Goal: Navigation & Orientation: Find specific page/section

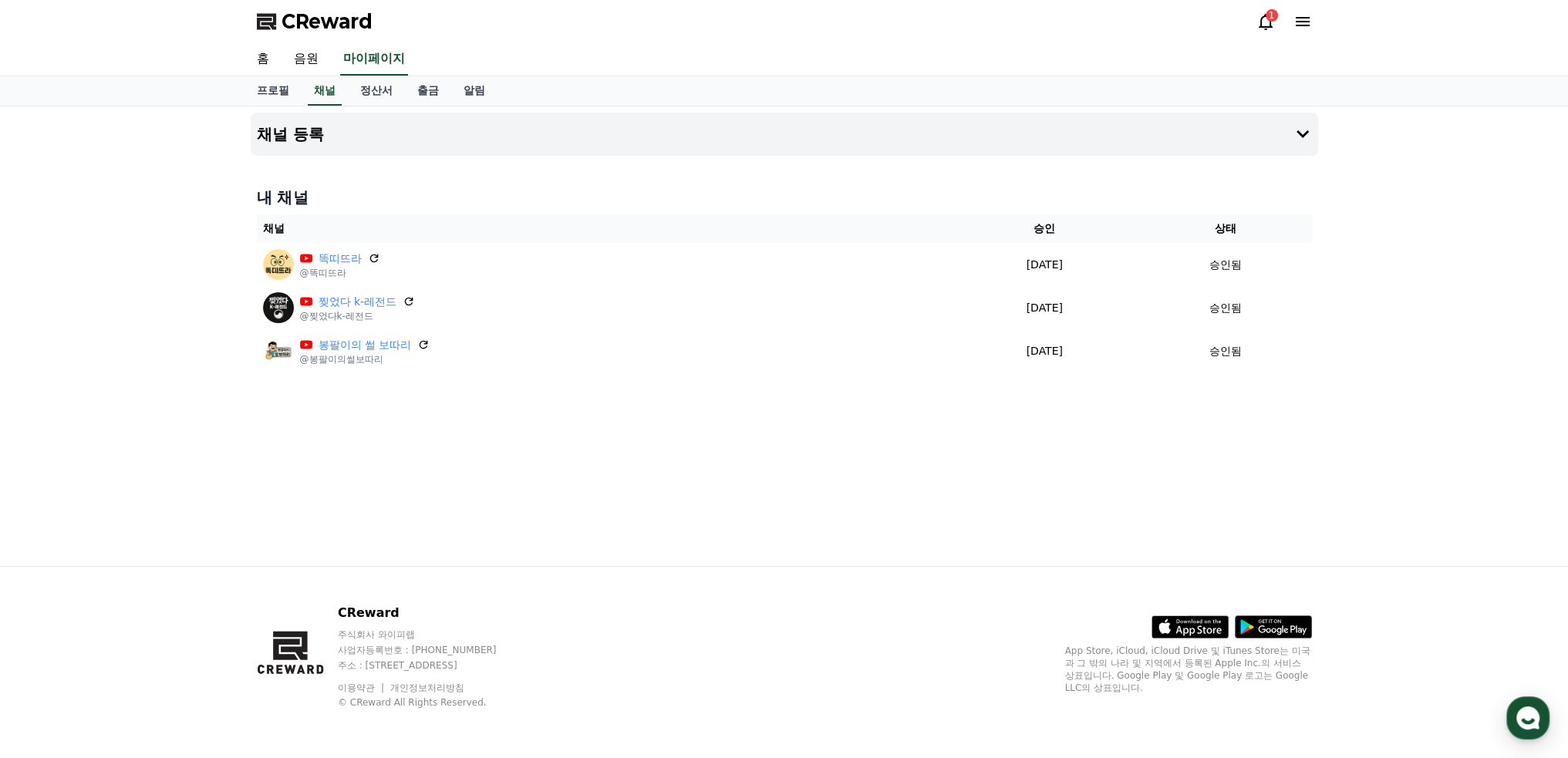
click at [1266, 25] on icon at bounding box center [1265, 21] width 18 height 18
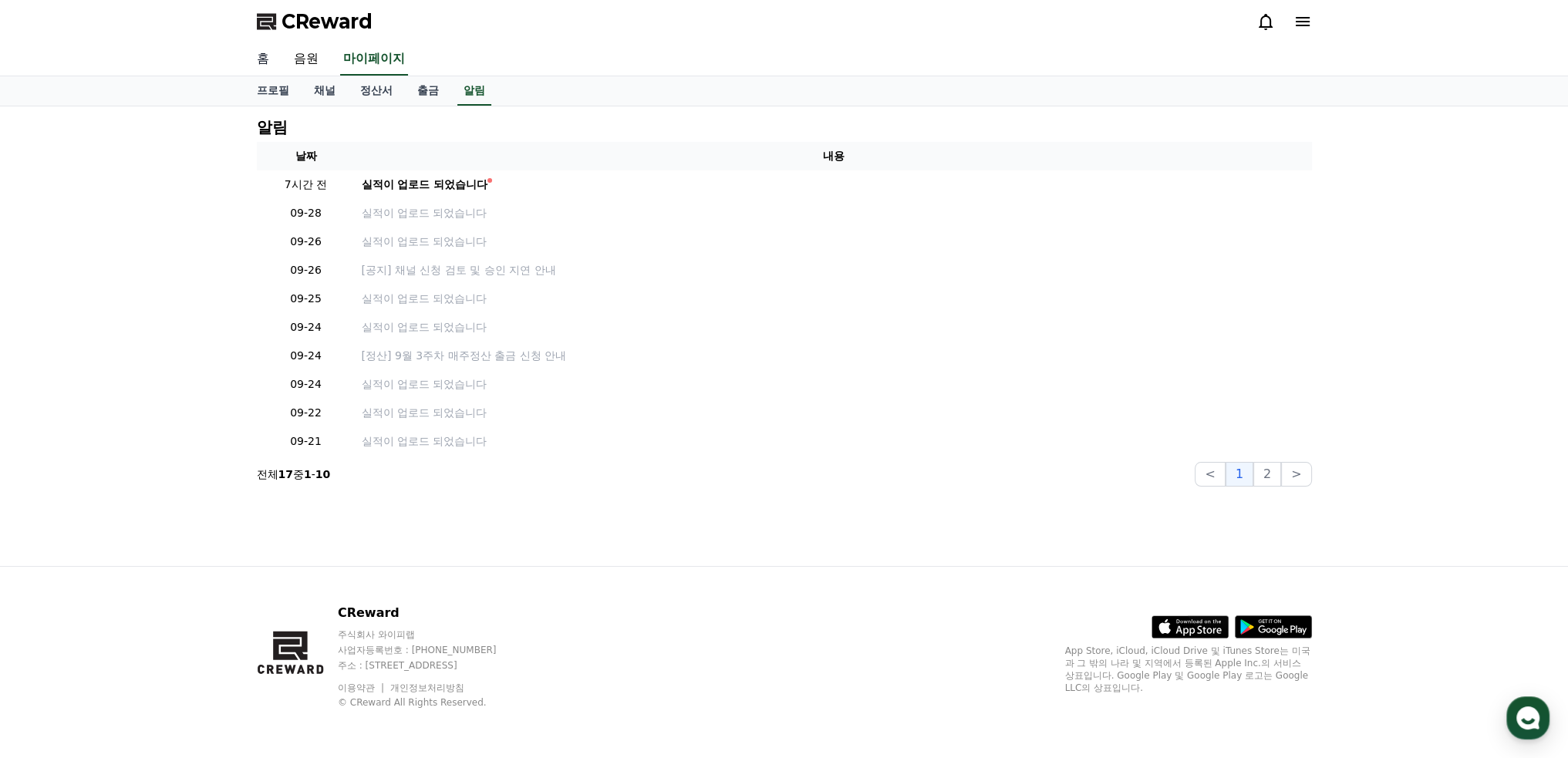
click at [262, 56] on link "홈" at bounding box center [262, 59] width 37 height 32
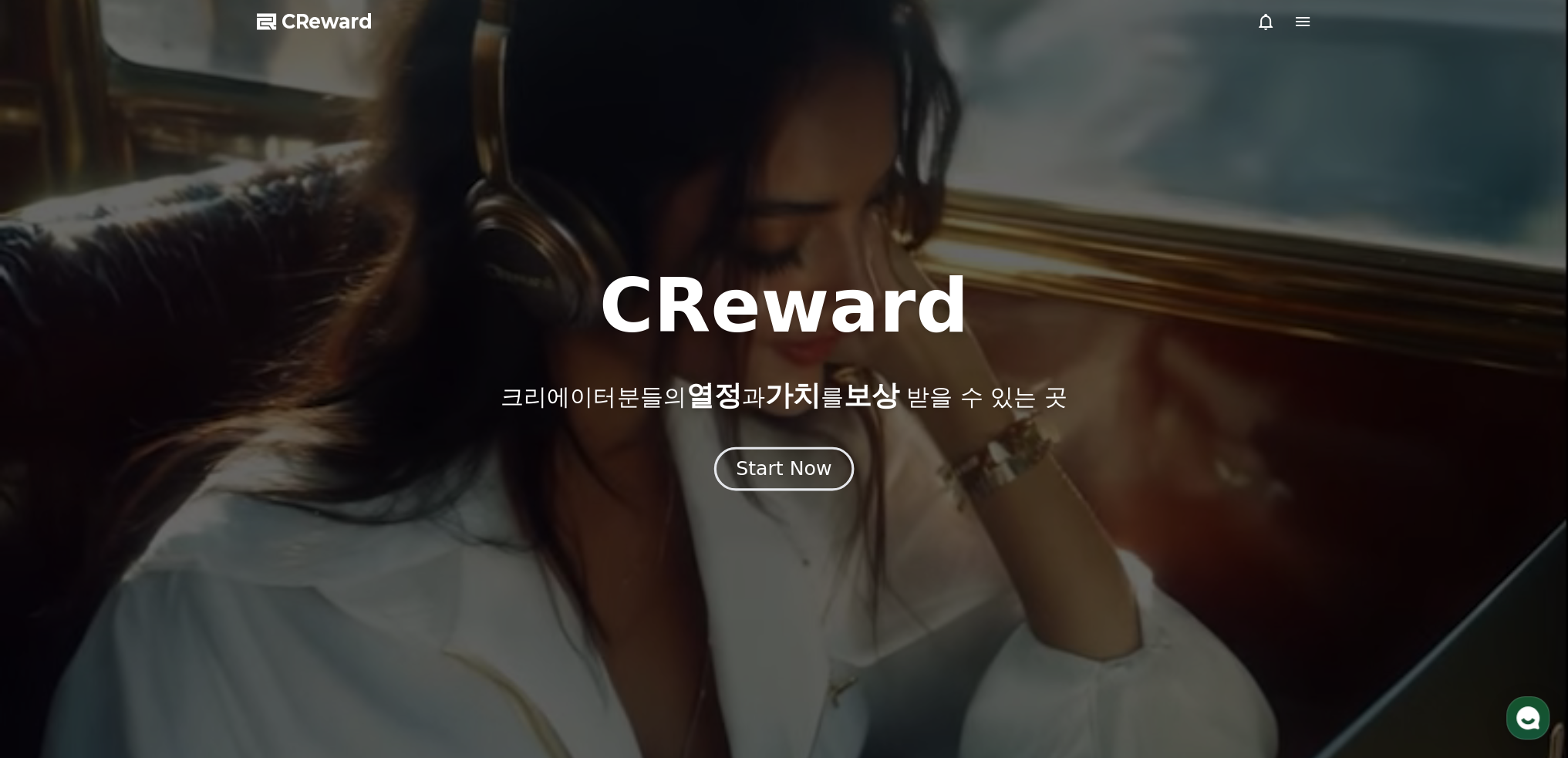
click at [793, 462] on div "Start Now" at bounding box center [784, 469] width 95 height 26
